Goal: Task Accomplishment & Management: Use online tool/utility

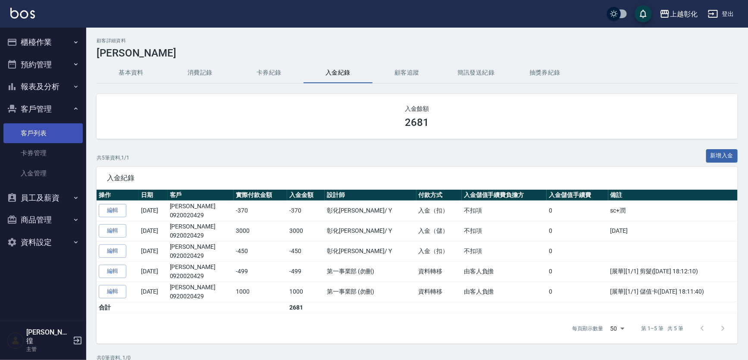
click at [53, 125] on link "客戶列表" at bounding box center [42, 133] width 79 height 20
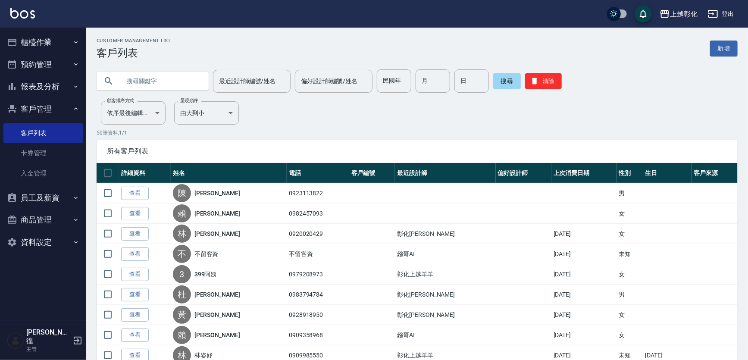
click at [138, 82] on input "text" at bounding box center [161, 80] width 81 height 23
type input "605096"
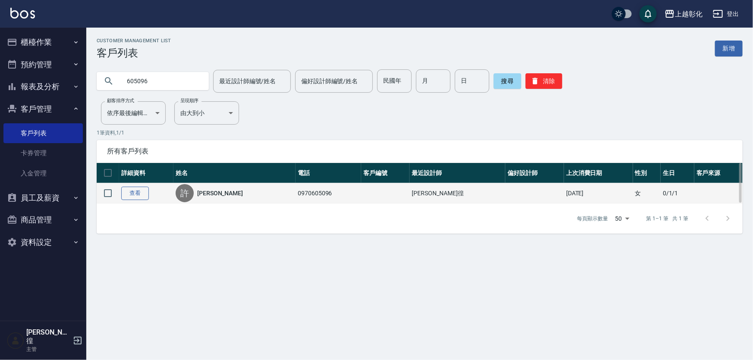
click at [138, 187] on link "查看" at bounding box center [135, 193] width 28 height 13
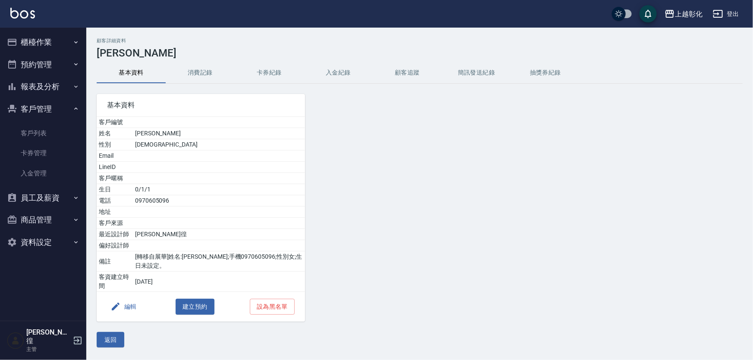
click at [292, 81] on button "卡券紀錄" at bounding box center [269, 73] width 69 height 21
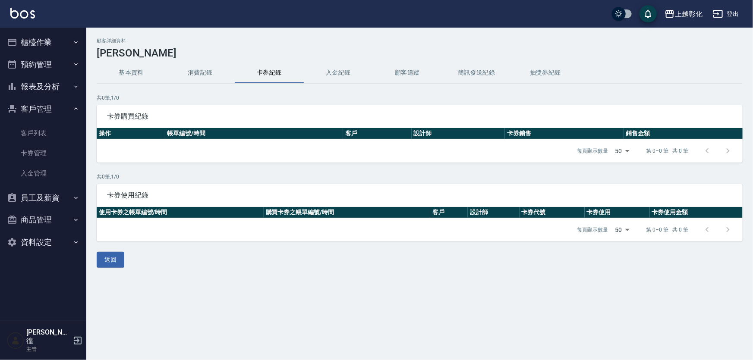
click at [370, 79] on button "入金紀錄" at bounding box center [338, 73] width 69 height 21
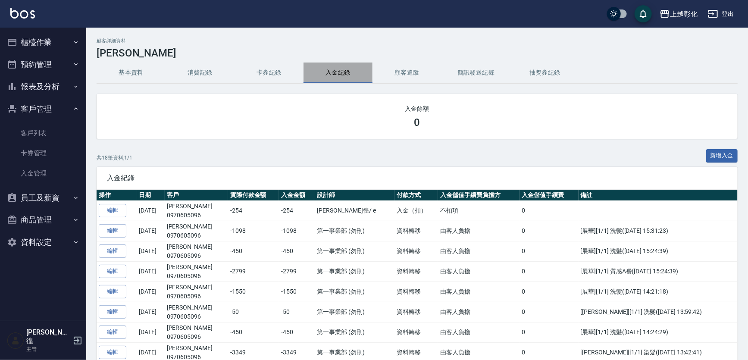
click at [349, 78] on button "入金紀錄" at bounding box center [338, 73] width 69 height 21
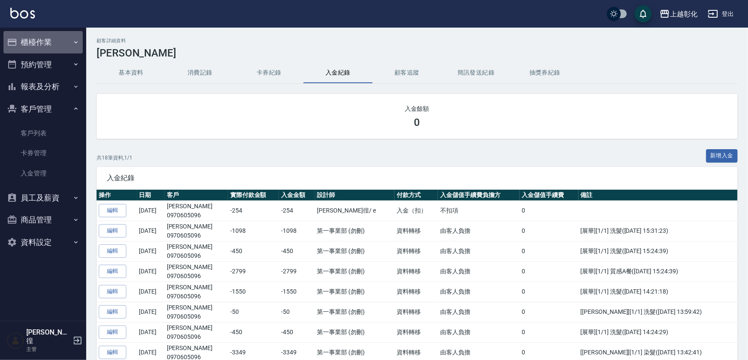
click at [56, 47] on button "櫃檯作業" at bounding box center [42, 42] width 79 height 22
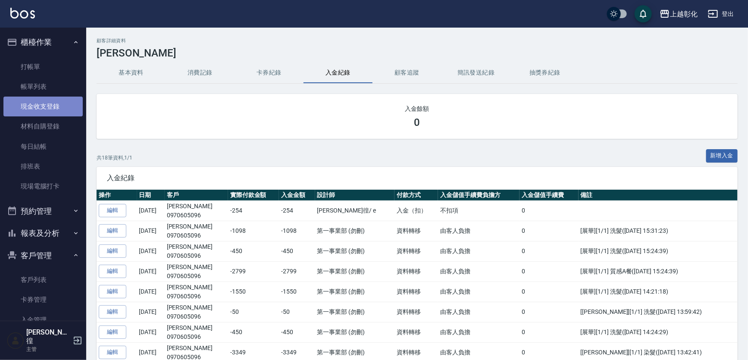
click at [45, 104] on link "現金收支登錄" at bounding box center [42, 107] width 79 height 20
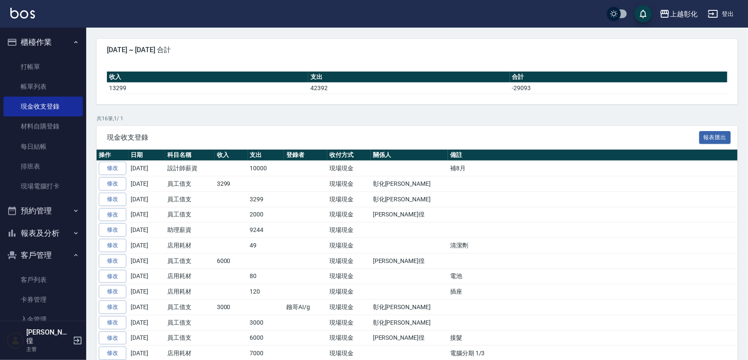
scroll to position [157, 0]
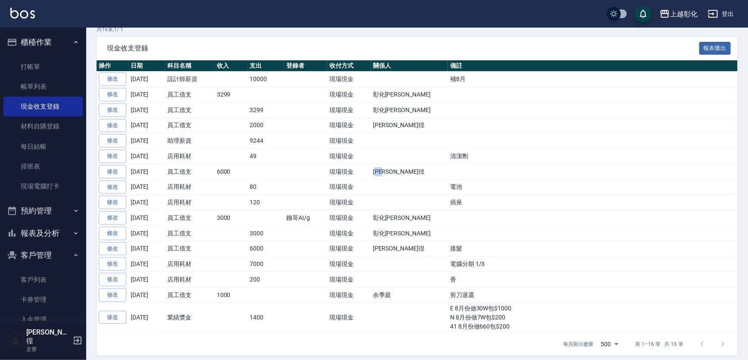
drag, startPoint x: 389, startPoint y: 172, endPoint x: 377, endPoint y: 173, distance: 11.7
click at [377, 173] on td "[PERSON_NAME]徨" at bounding box center [409, 172] width 77 height 16
click at [231, 213] on td "3000" at bounding box center [231, 218] width 33 height 16
click at [231, 214] on td "3000" at bounding box center [231, 218] width 33 height 16
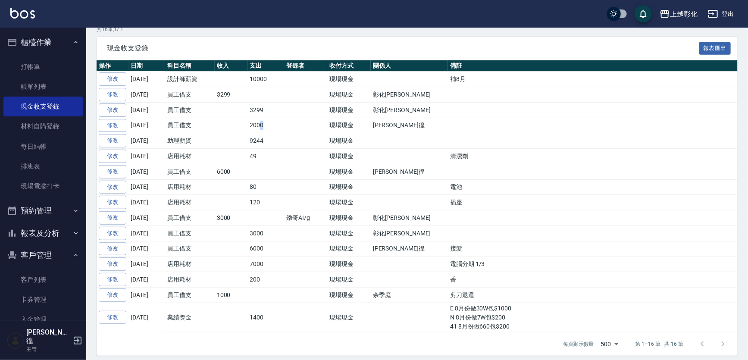
drag, startPoint x: 260, startPoint y: 123, endPoint x: 290, endPoint y: 122, distance: 30.6
click at [290, 122] on tr "修改 [DATE] 員工借支 2000 現場現金 [PERSON_NAME]徨" at bounding box center [417, 126] width 641 height 16
click at [290, 122] on td at bounding box center [305, 126] width 43 height 16
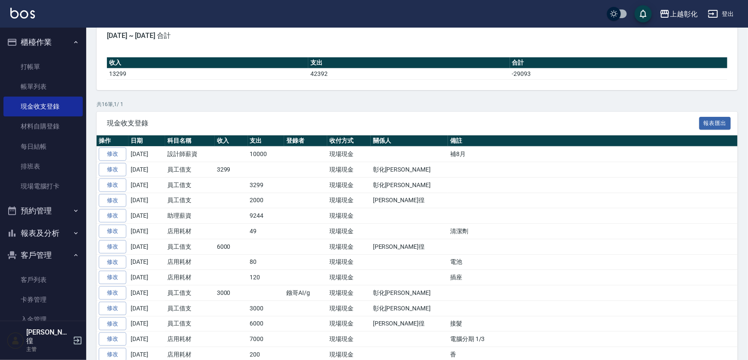
scroll to position [0, 0]
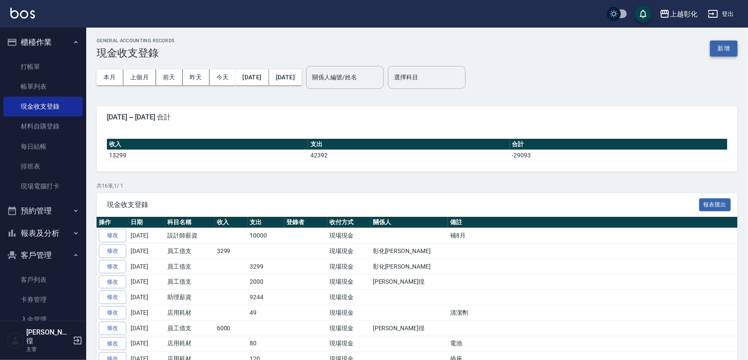
click at [729, 50] on button "新增" at bounding box center [724, 49] width 28 height 16
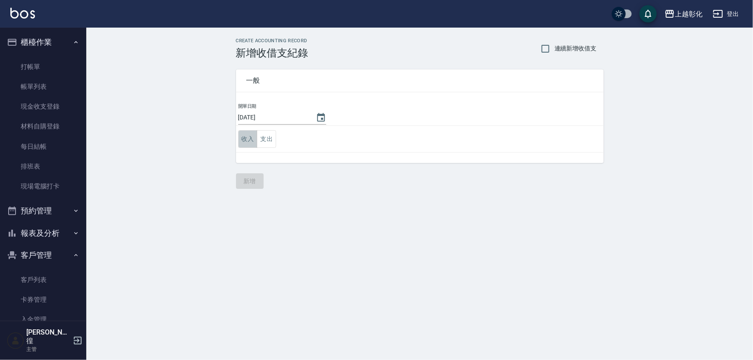
click at [246, 134] on button "收入" at bounding box center [247, 139] width 19 height 18
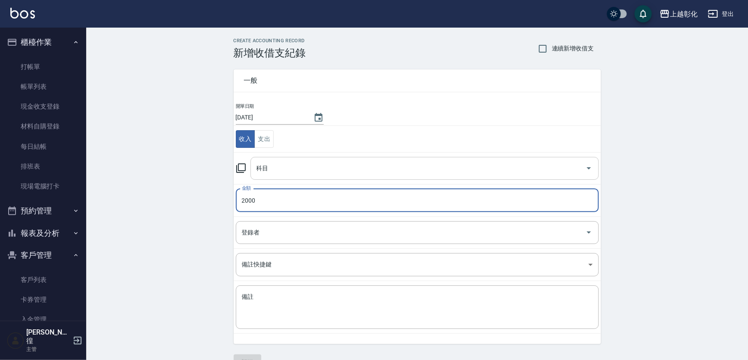
type input "2000"
click at [296, 174] on input "科目" at bounding box center [418, 168] width 328 height 15
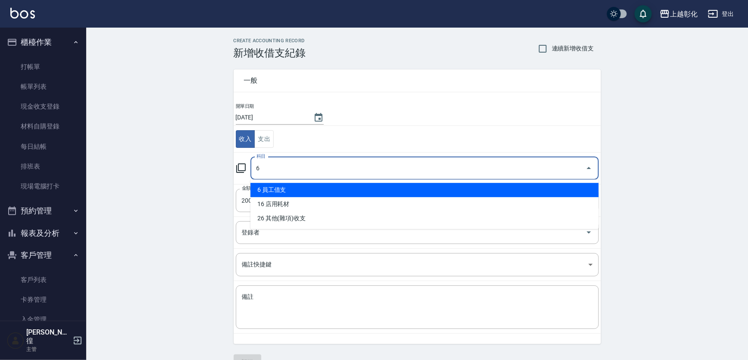
click at [288, 188] on li "6 員工借支" at bounding box center [425, 190] width 349 height 14
type input "6 員工借支"
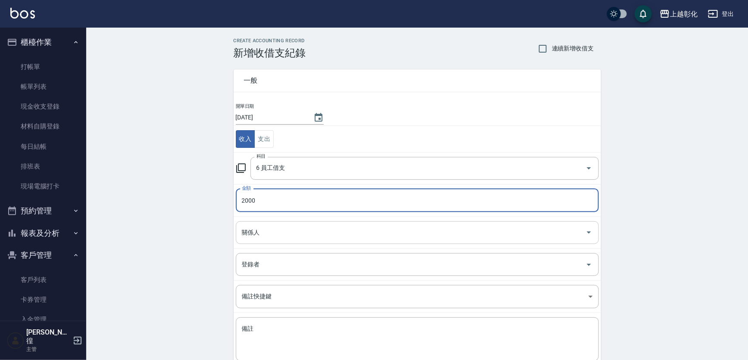
click at [279, 226] on input "關係人" at bounding box center [411, 232] width 342 height 15
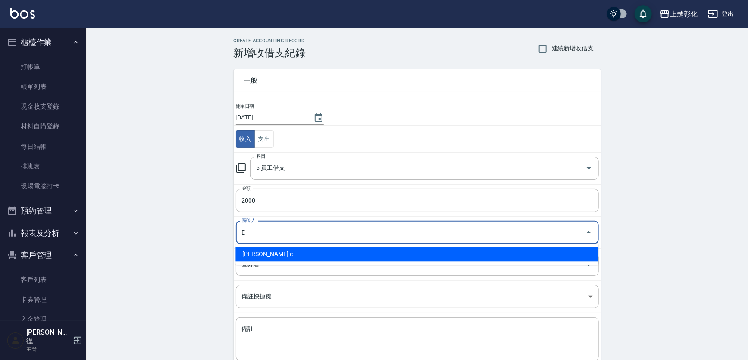
type input "[PERSON_NAME]-e"
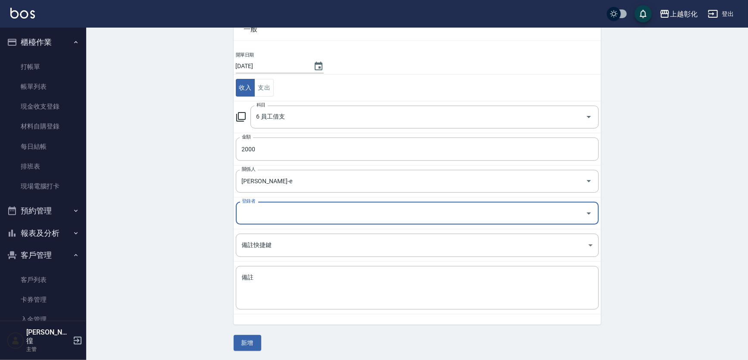
scroll to position [52, 0]
click at [253, 336] on button "新增" at bounding box center [248, 343] width 28 height 16
